Goal: Ask a question

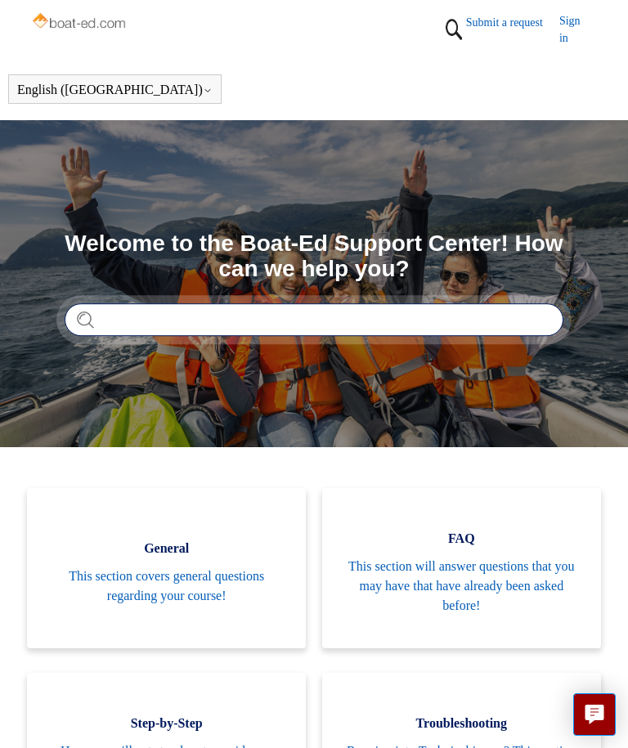
click at [169, 333] on input "Search" at bounding box center [314, 319] width 499 height 33
type input "*"
type input "**********"
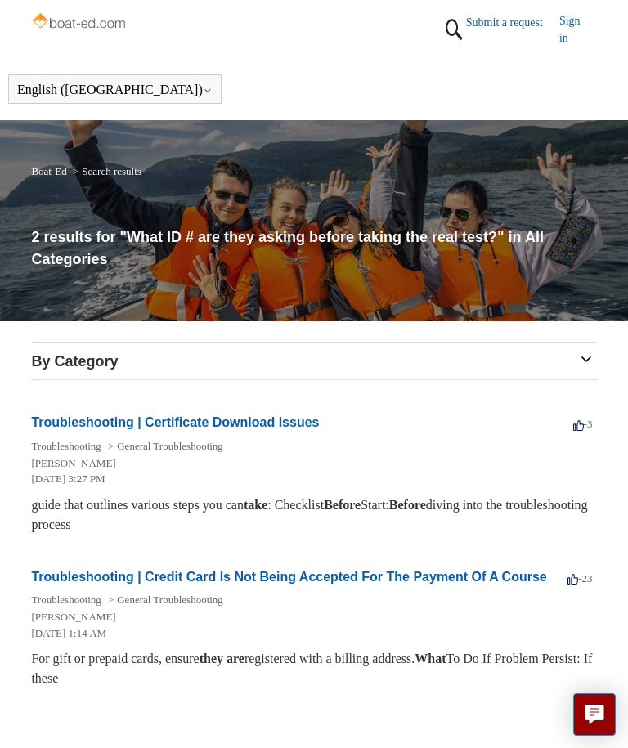
scroll to position [6, 0]
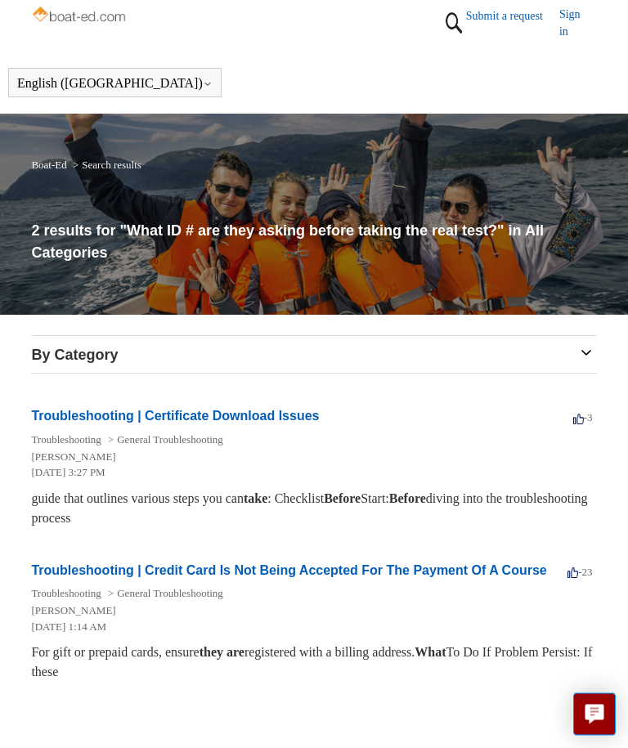
click at [278, 424] on link "Troubleshooting | Certificate Download Issues" at bounding box center [175, 417] width 288 height 14
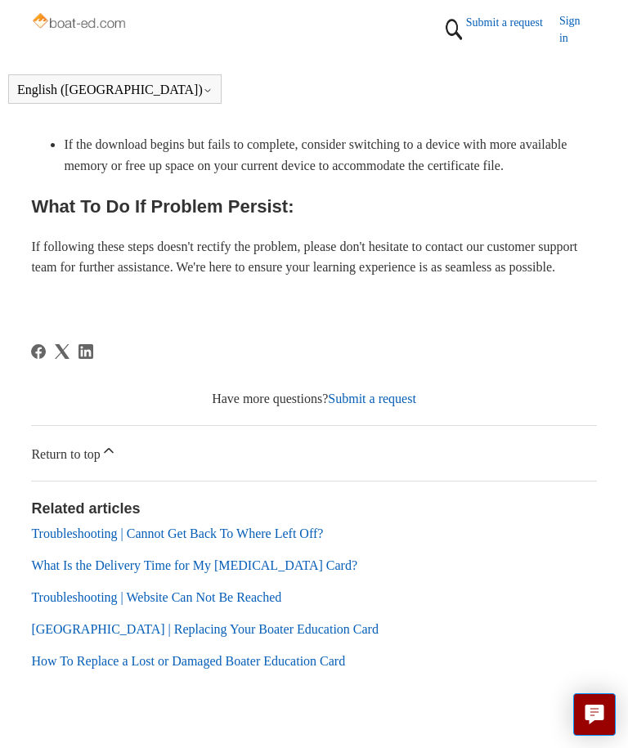
scroll to position [1351, 0]
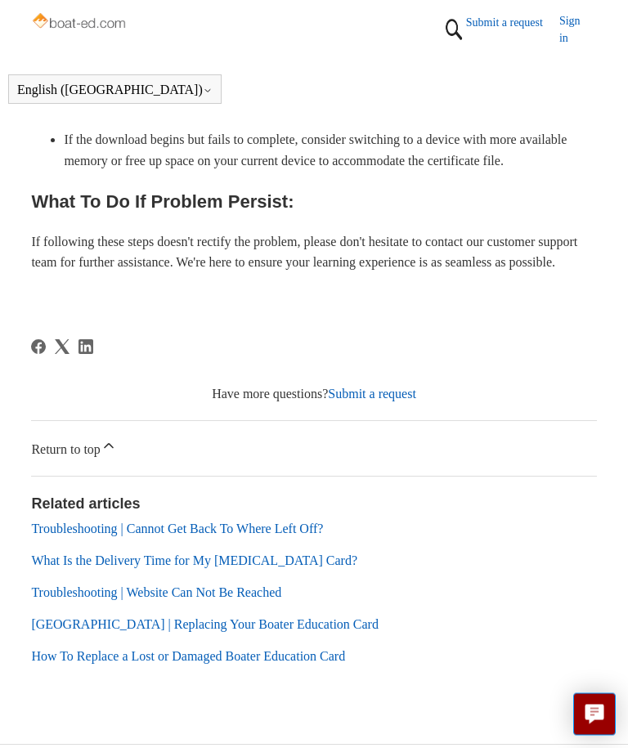
click at [574, 25] on link "Sign in" at bounding box center [578, 29] width 38 height 34
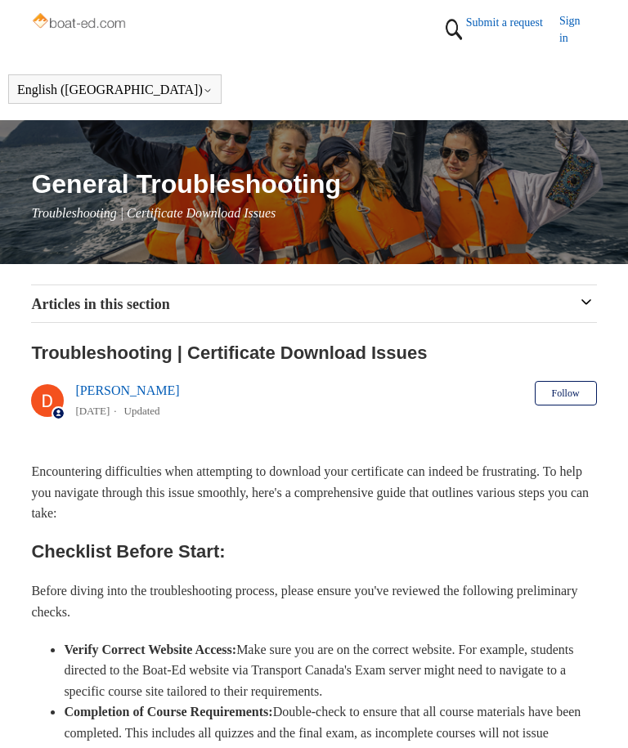
scroll to position [1407, 0]
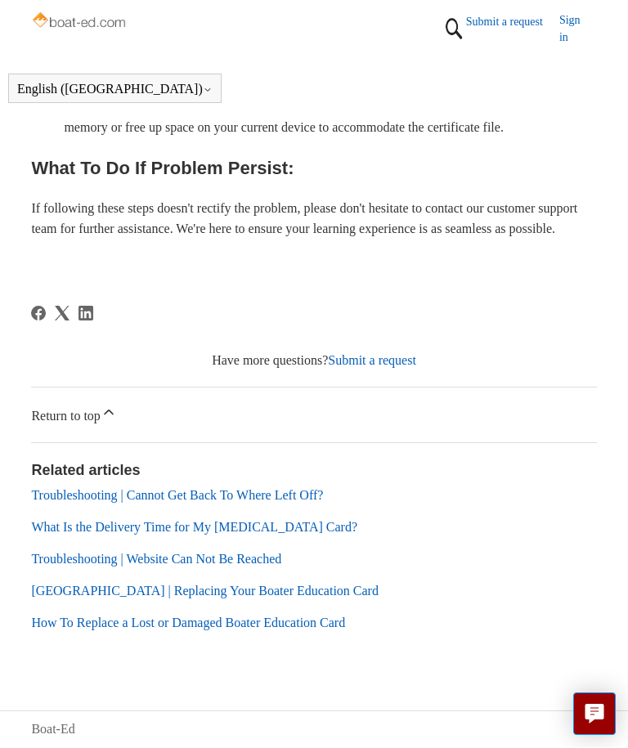
click at [117, 420] on icon at bounding box center [109, 413] width 16 height 16
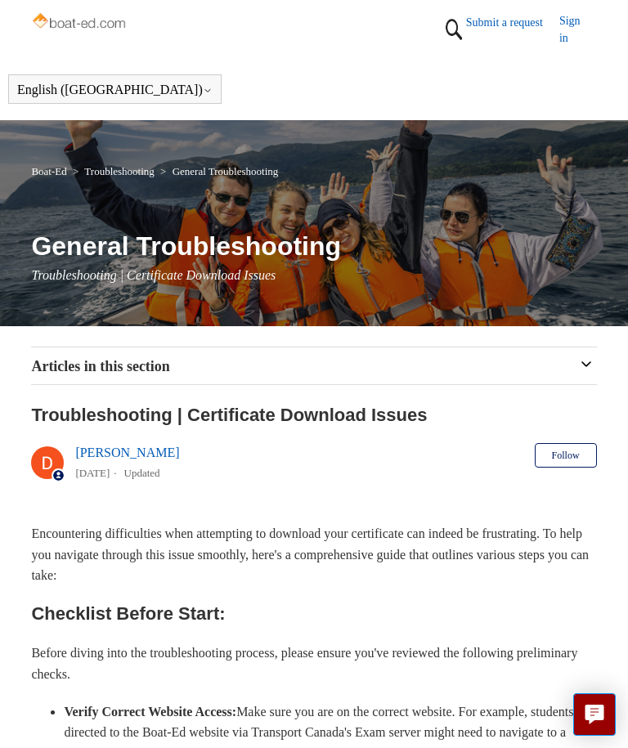
scroll to position [1406, 0]
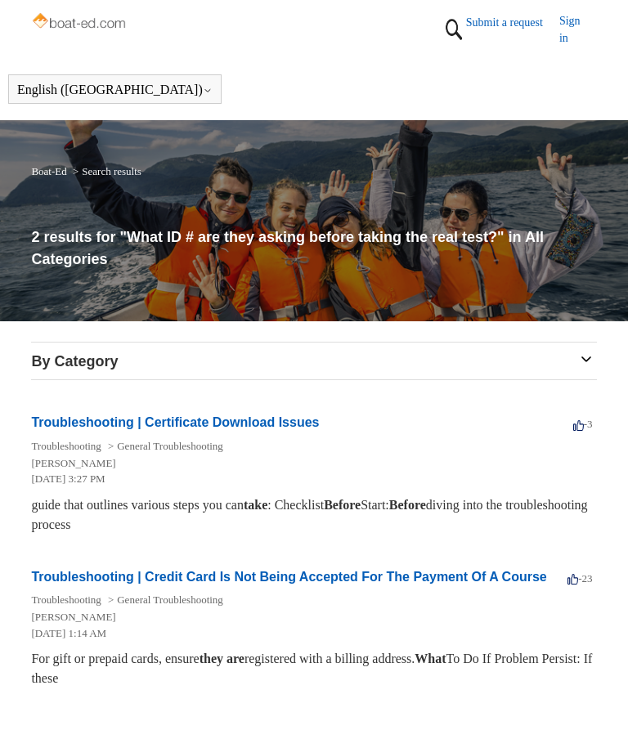
scroll to position [61, 0]
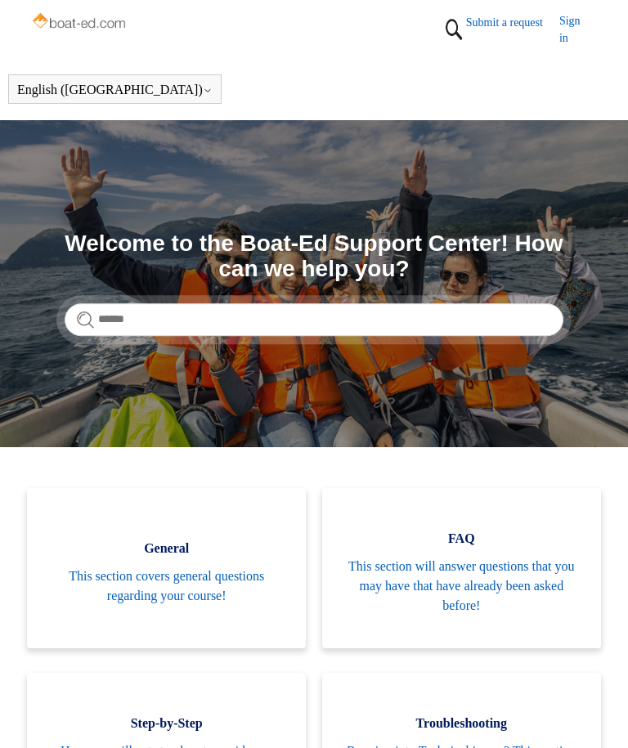
scroll to position [90, 0]
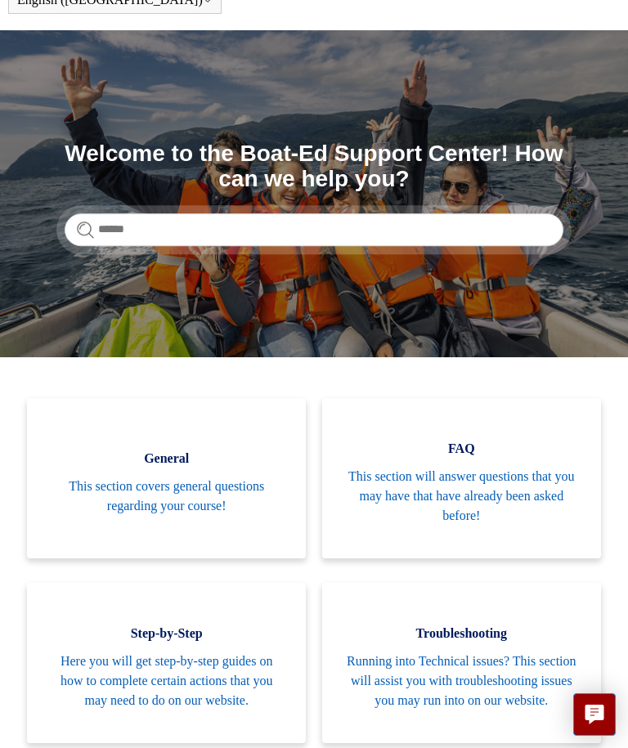
click at [255, 501] on span "This section covers general questions regarding your course!" at bounding box center [167, 496] width 230 height 39
